Goal: Find specific fact

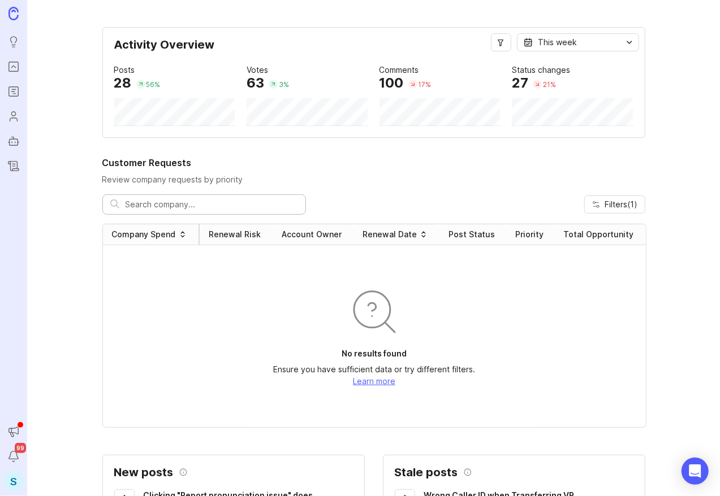
click at [16, 485] on div "S" at bounding box center [13, 482] width 20 height 20
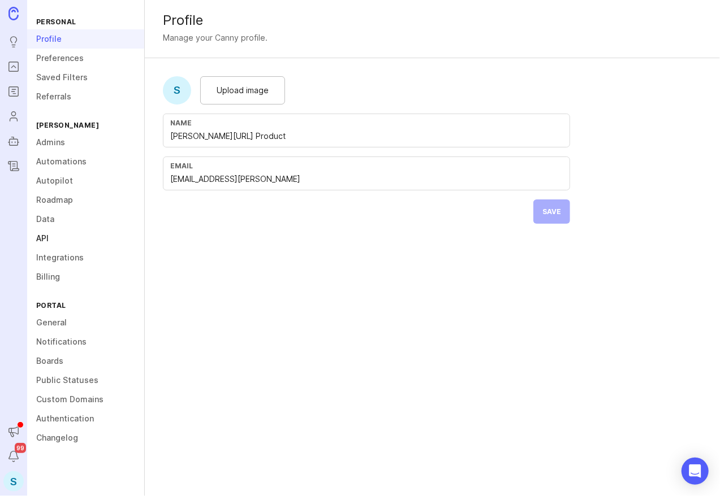
click at [52, 235] on link "API" at bounding box center [85, 238] width 117 height 19
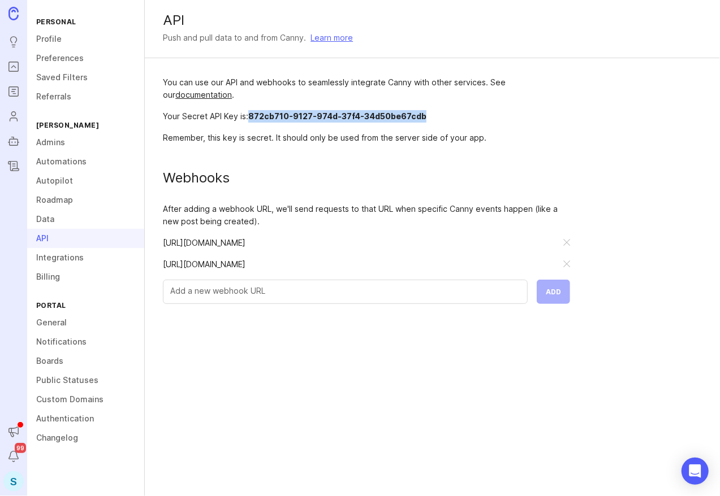
drag, startPoint x: 422, startPoint y: 113, endPoint x: 251, endPoint y: 116, distance: 170.8
click at [251, 116] on div "Your Secret API Key is: 872cb710-9127-974d-37f4-34d50be67cdb" at bounding box center [366, 116] width 407 height 12
copy span "872cb710-9127-974d-37f4-34d50be67cdb"
